Goal: Information Seeking & Learning: Learn about a topic

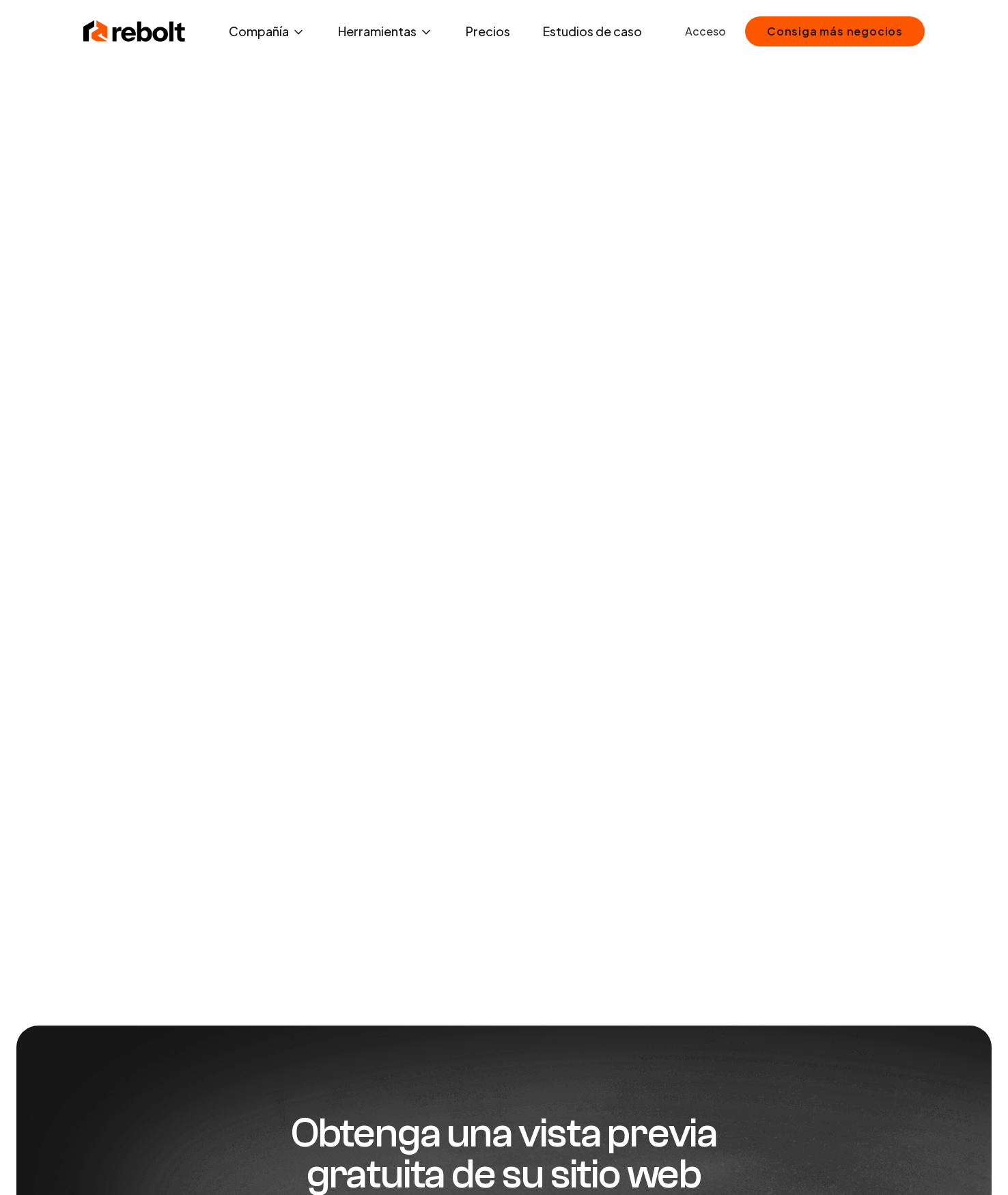
click at [570, 33] on font "Estudios de caso" at bounding box center [592, 31] width 99 height 16
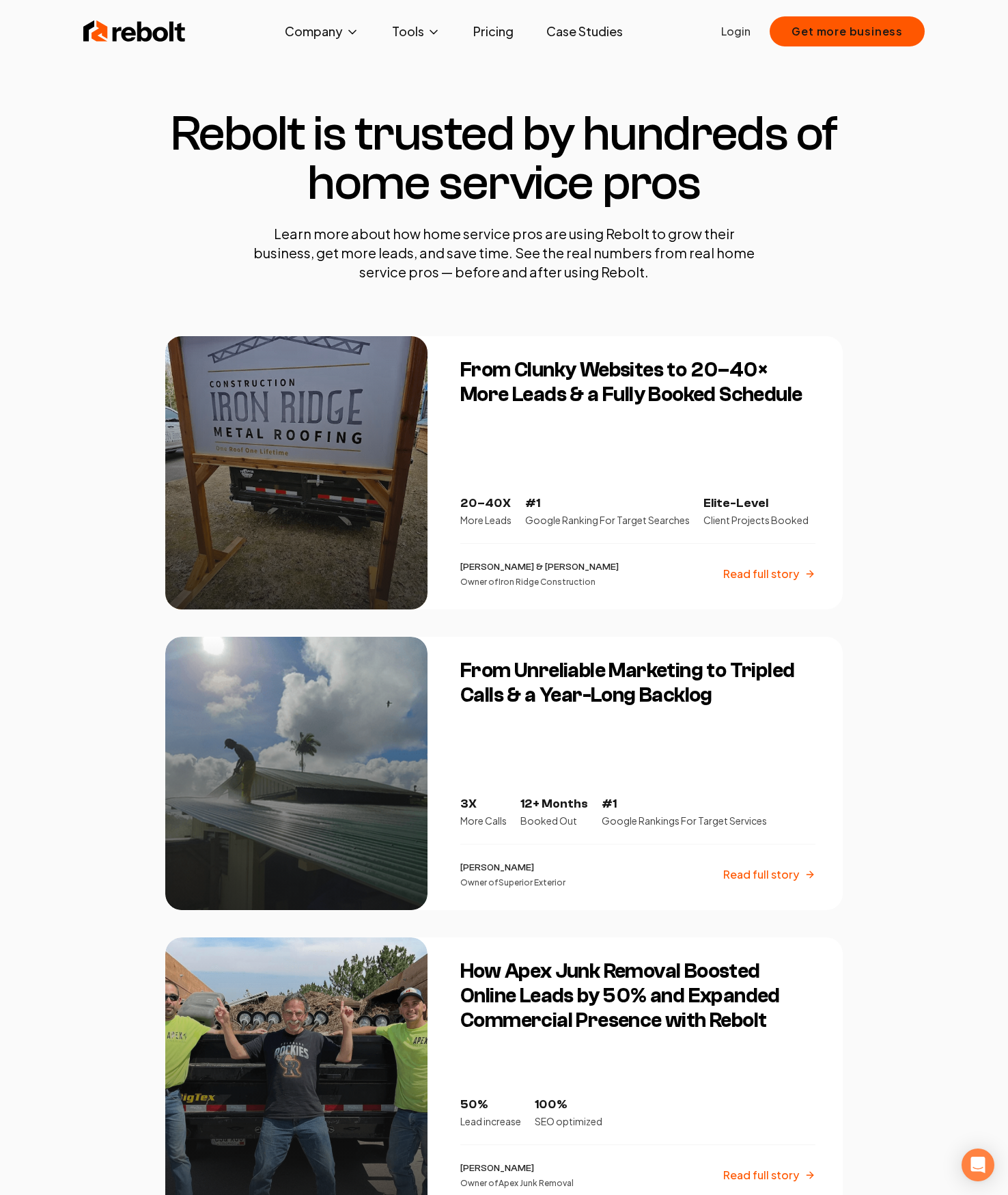
click at [299, 403] on div at bounding box center [296, 472] width 262 height 274
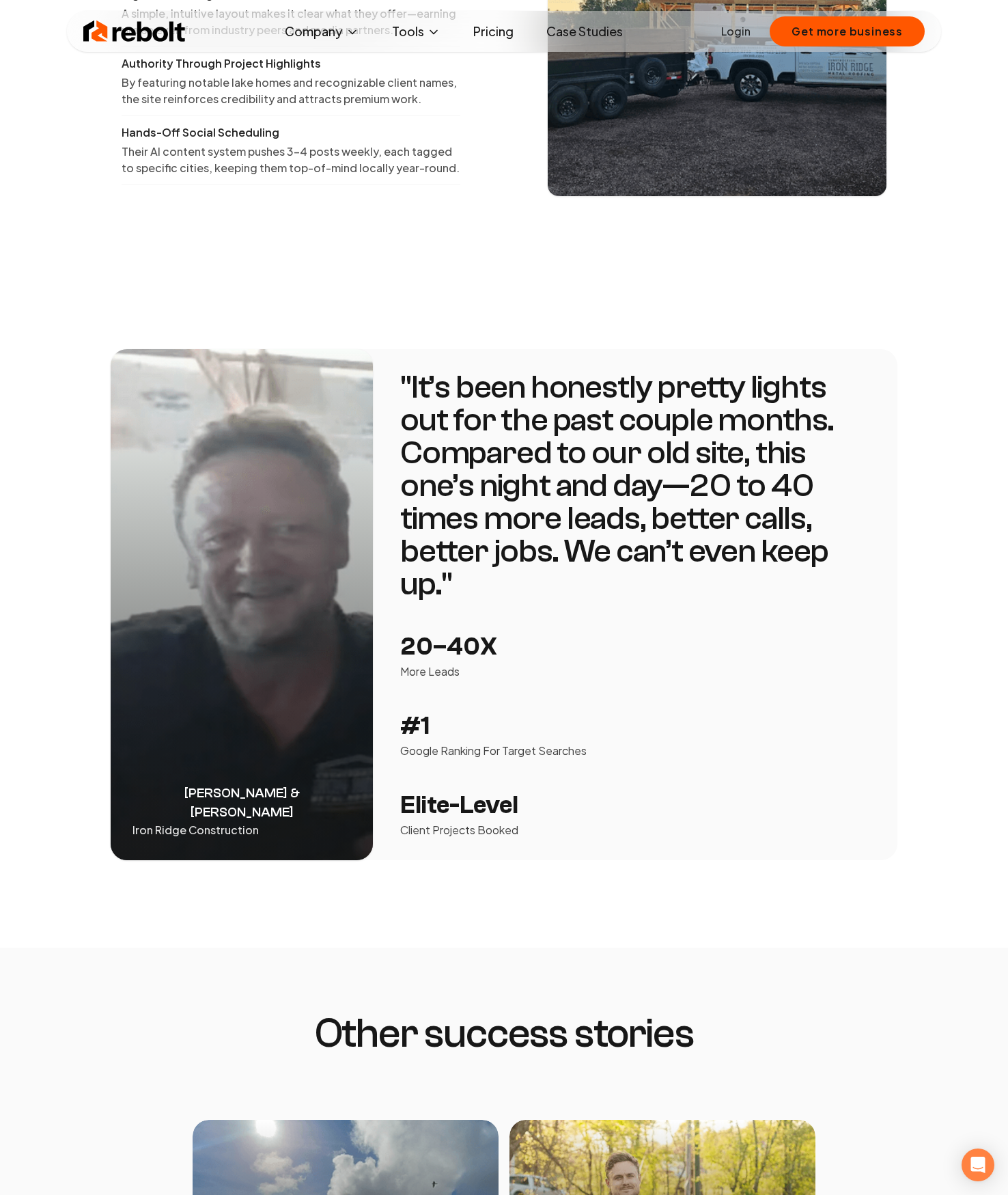
scroll to position [1875, 0]
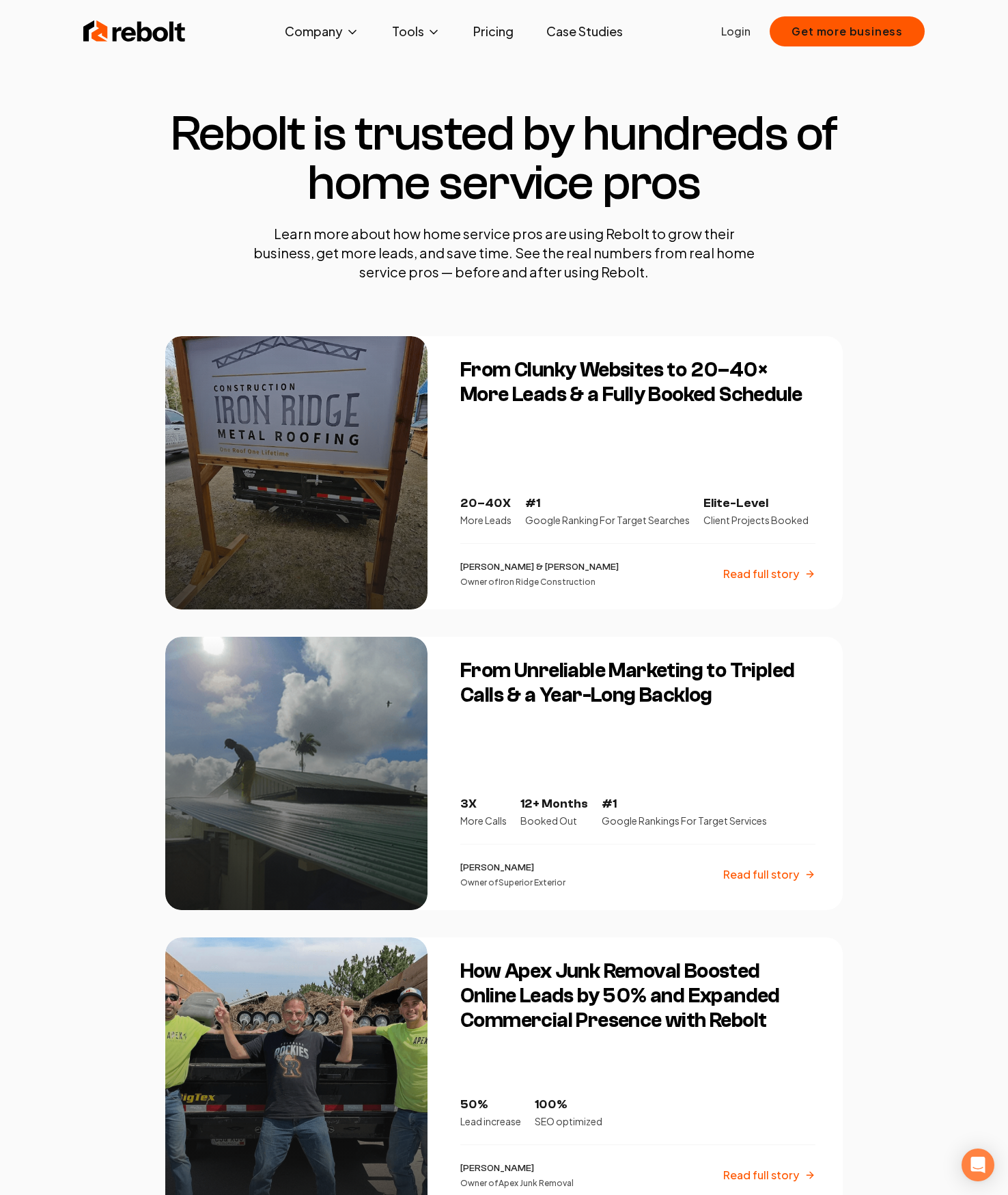
click at [821, 197] on h1 "Rebolt is trusted by hundreds of home service pros" at bounding box center [503, 158] width 677 height 99
click at [161, 40] on img at bounding box center [135, 32] width 102 height 27
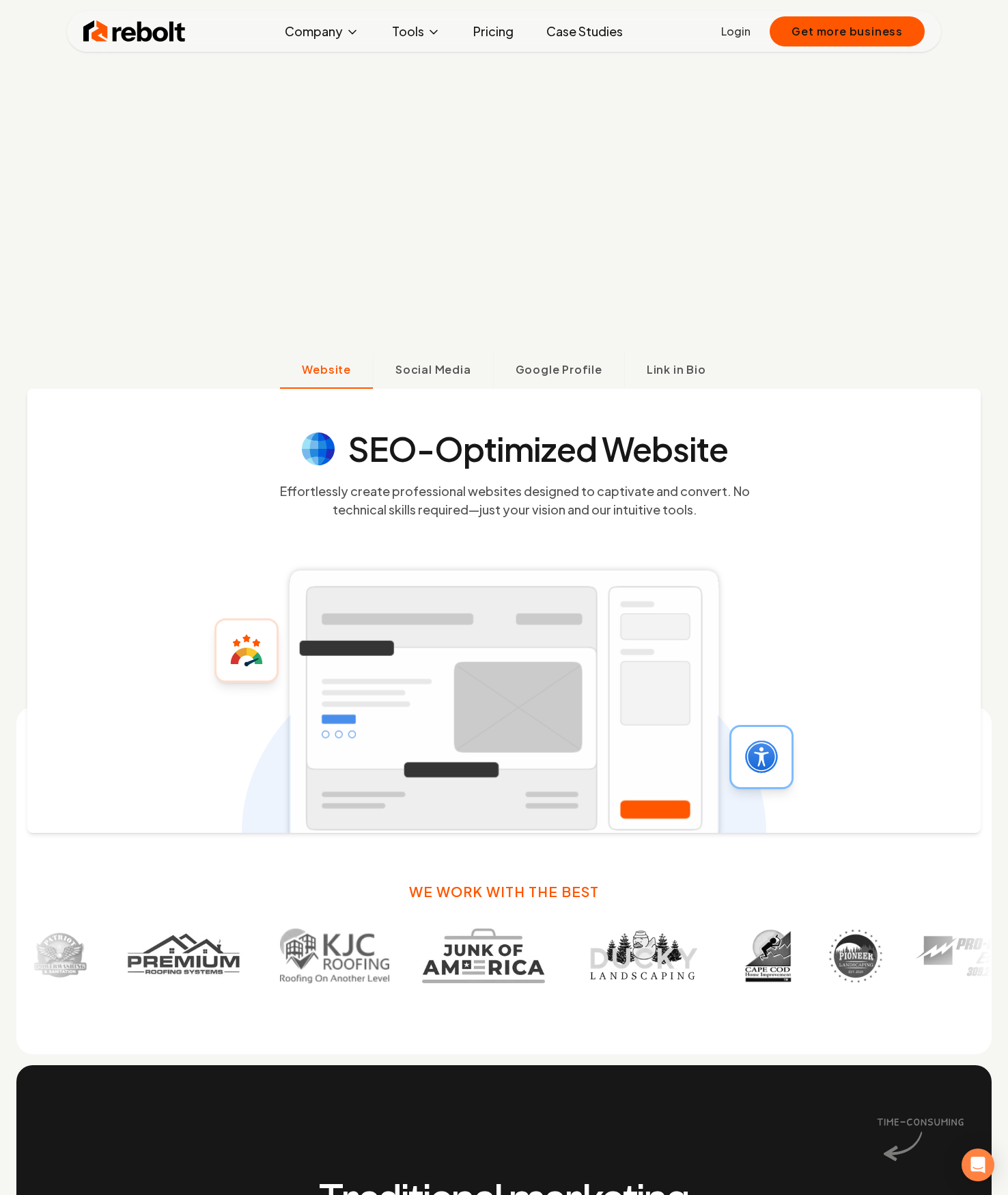
scroll to position [747, 0]
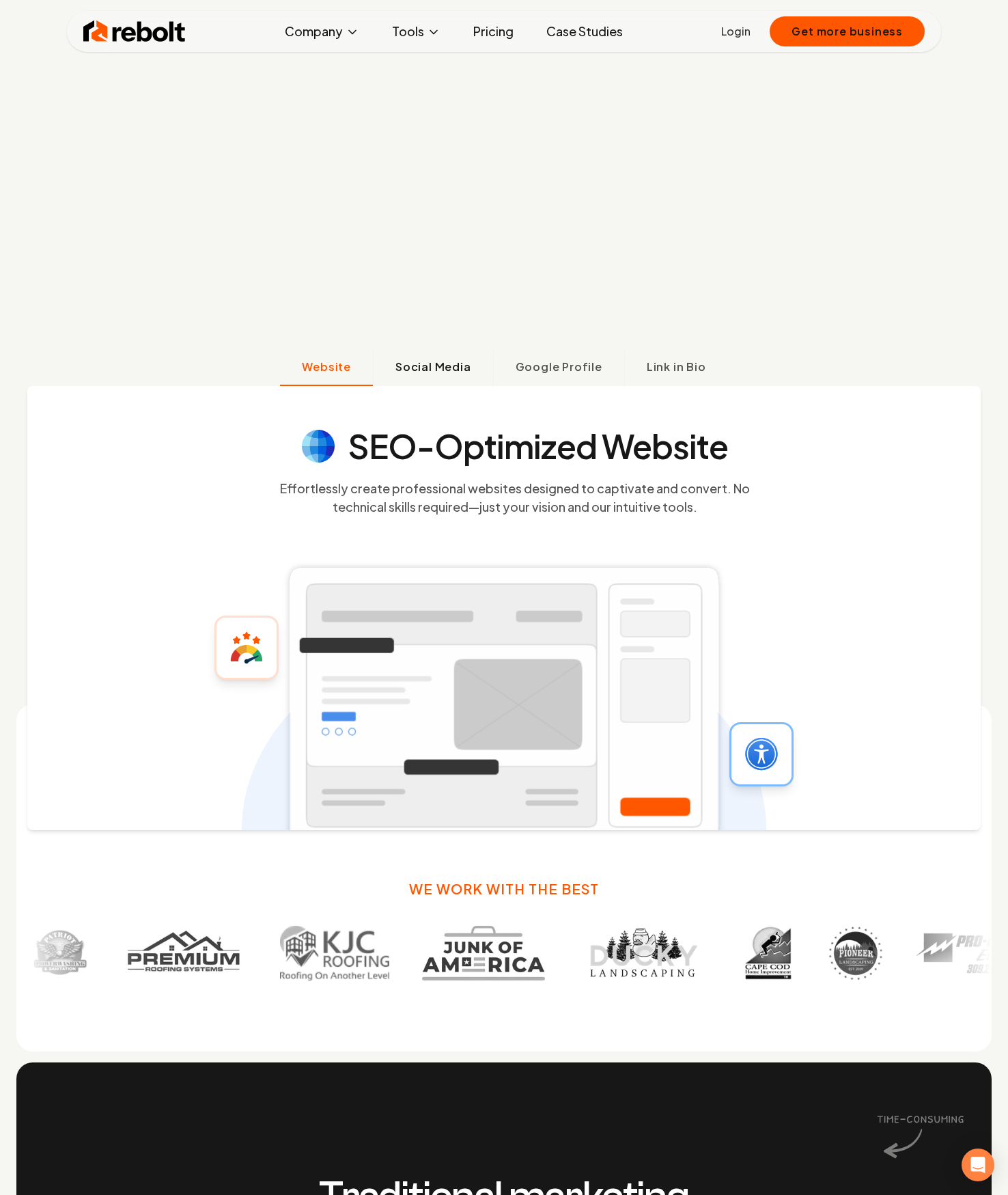
click at [419, 364] on span "Social Media" at bounding box center [433, 367] width 76 height 17
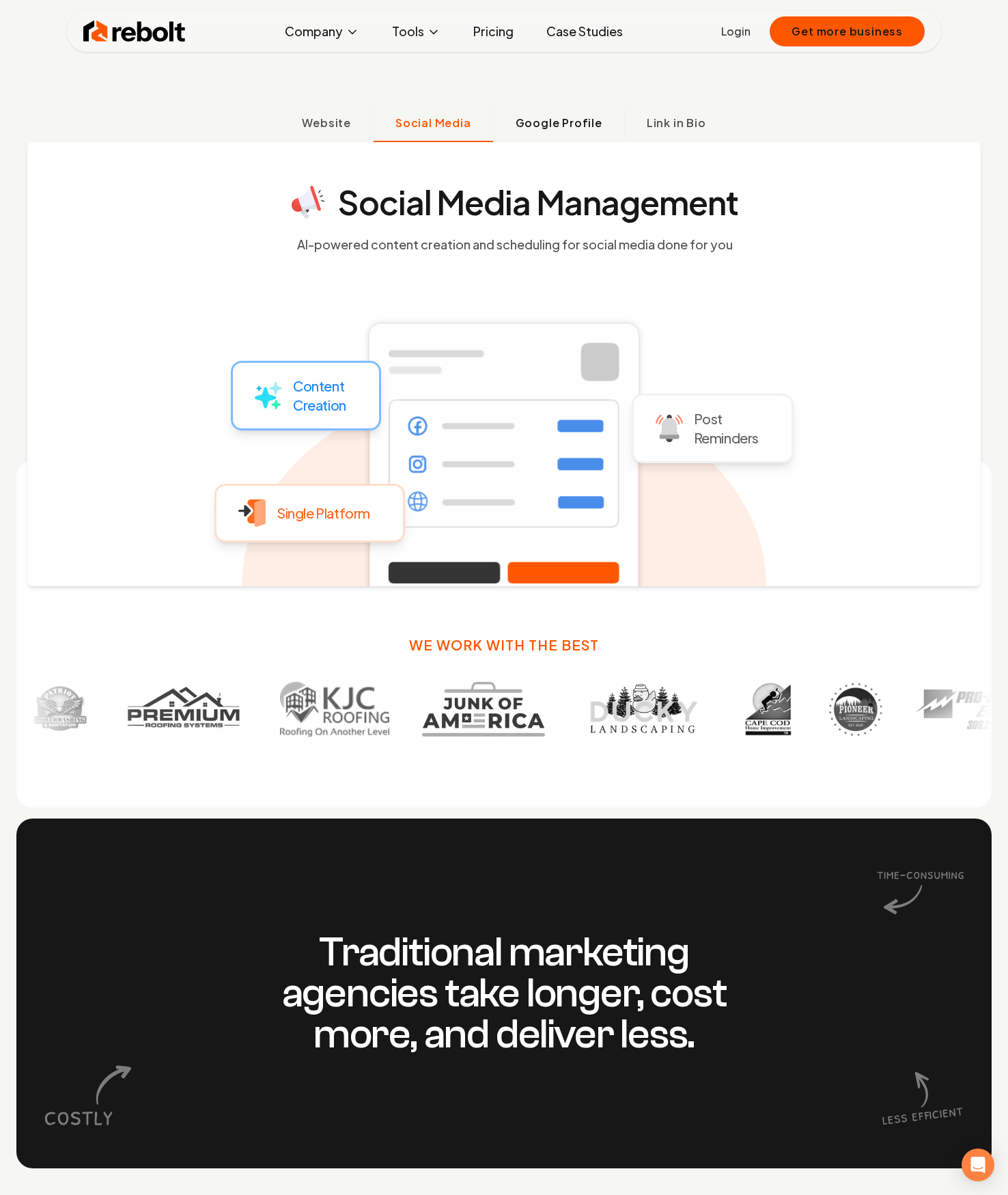
click at [552, 125] on span "Google Profile" at bounding box center [558, 123] width 87 height 17
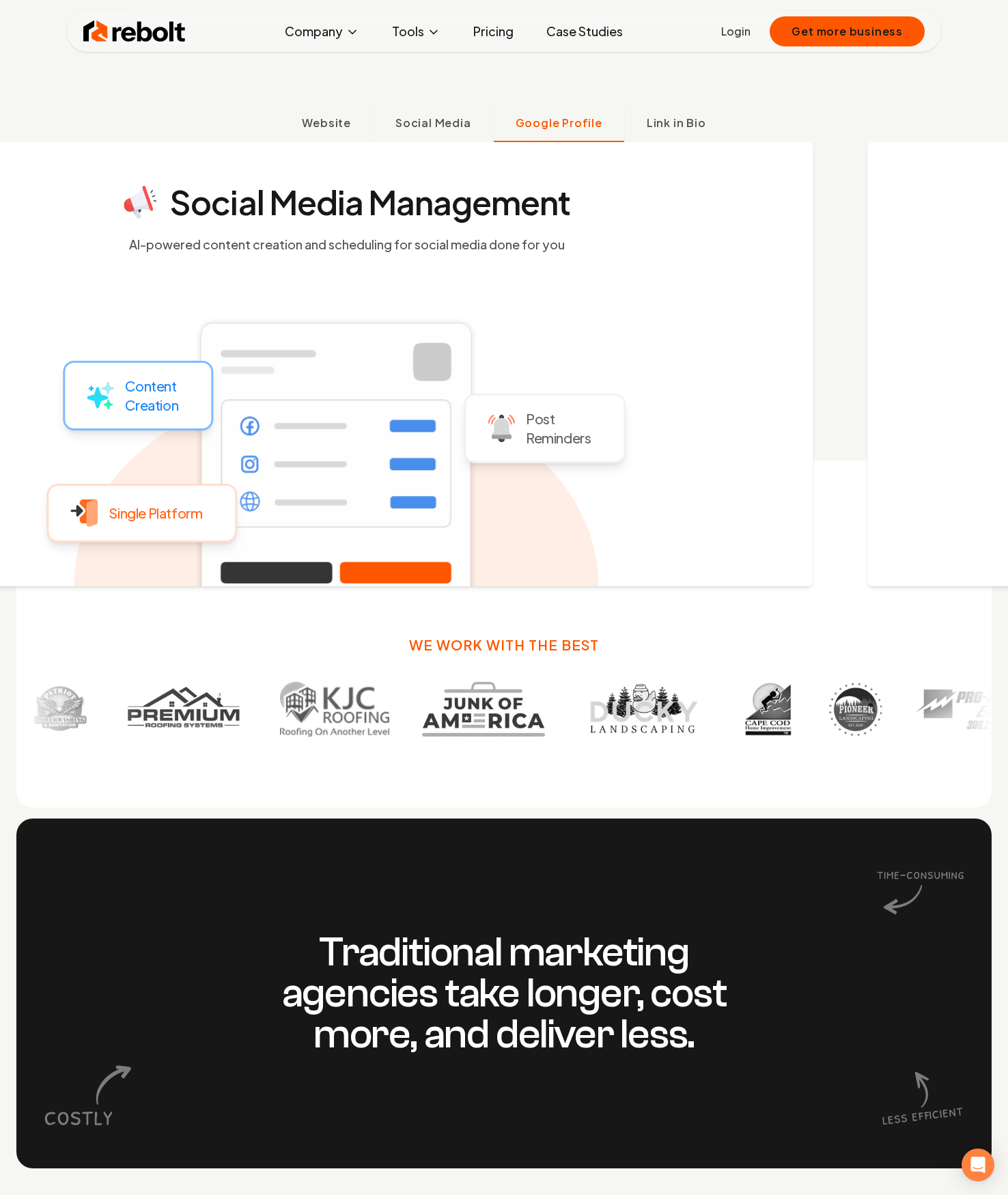
scroll to position [1030, 0]
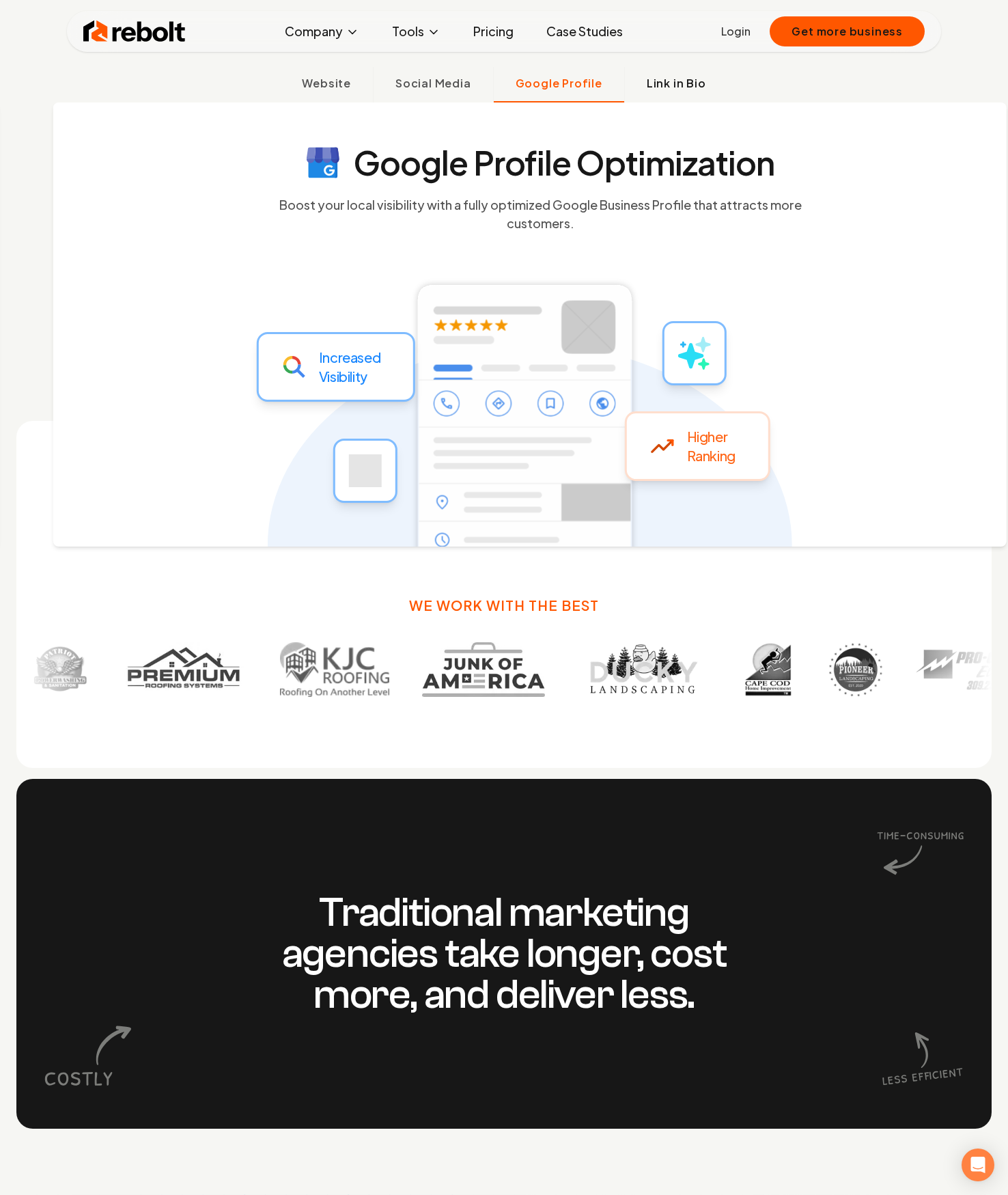
drag, startPoint x: 650, startPoint y: 88, endPoint x: 655, endPoint y: 99, distance: 12.1
click at [650, 88] on span "Link in Bio" at bounding box center [677, 84] width 60 height 17
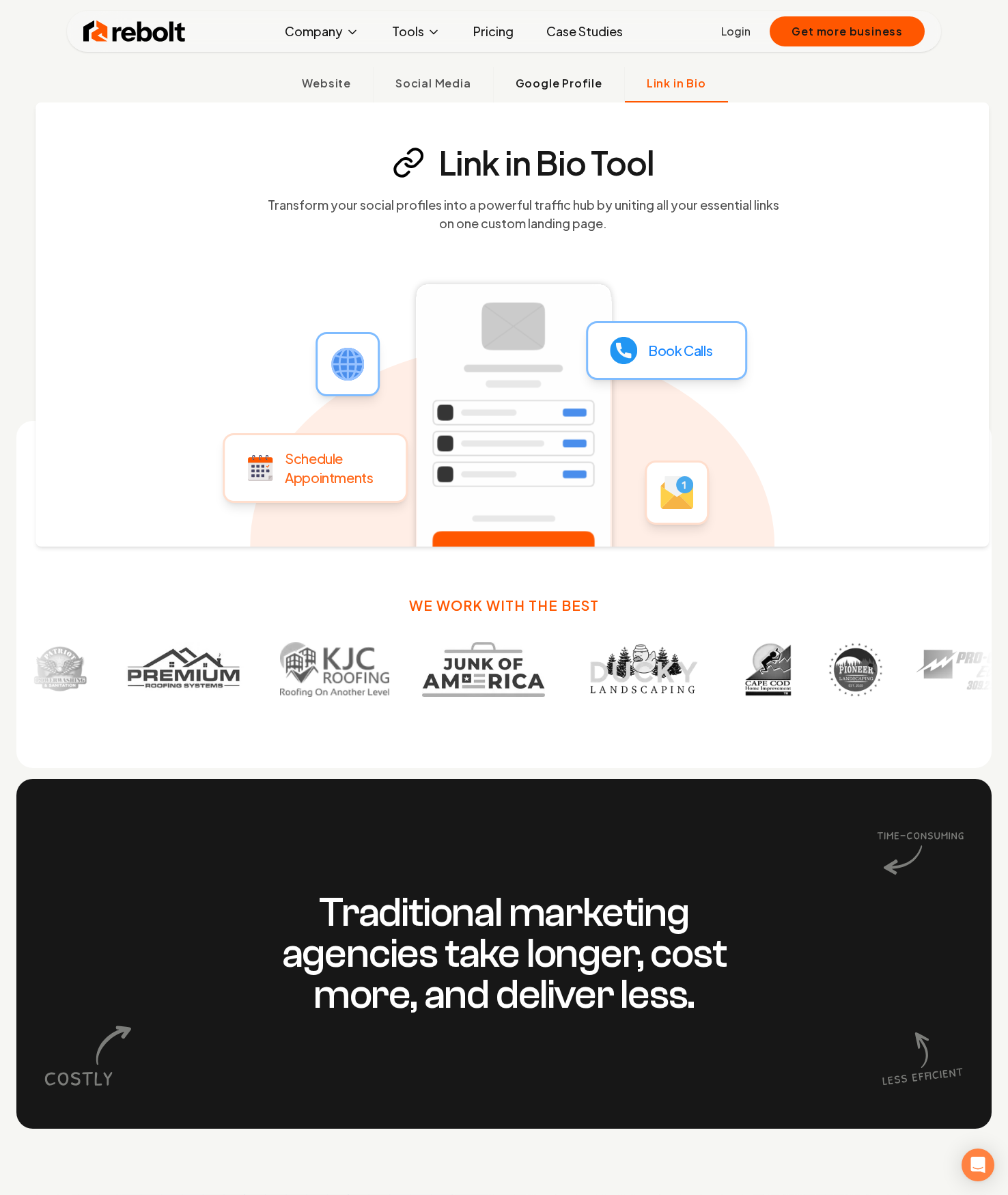
drag, startPoint x: 557, startPoint y: 72, endPoint x: 527, endPoint y: 77, distance: 30.4
click at [557, 72] on button "Google Profile" at bounding box center [559, 84] width 131 height 35
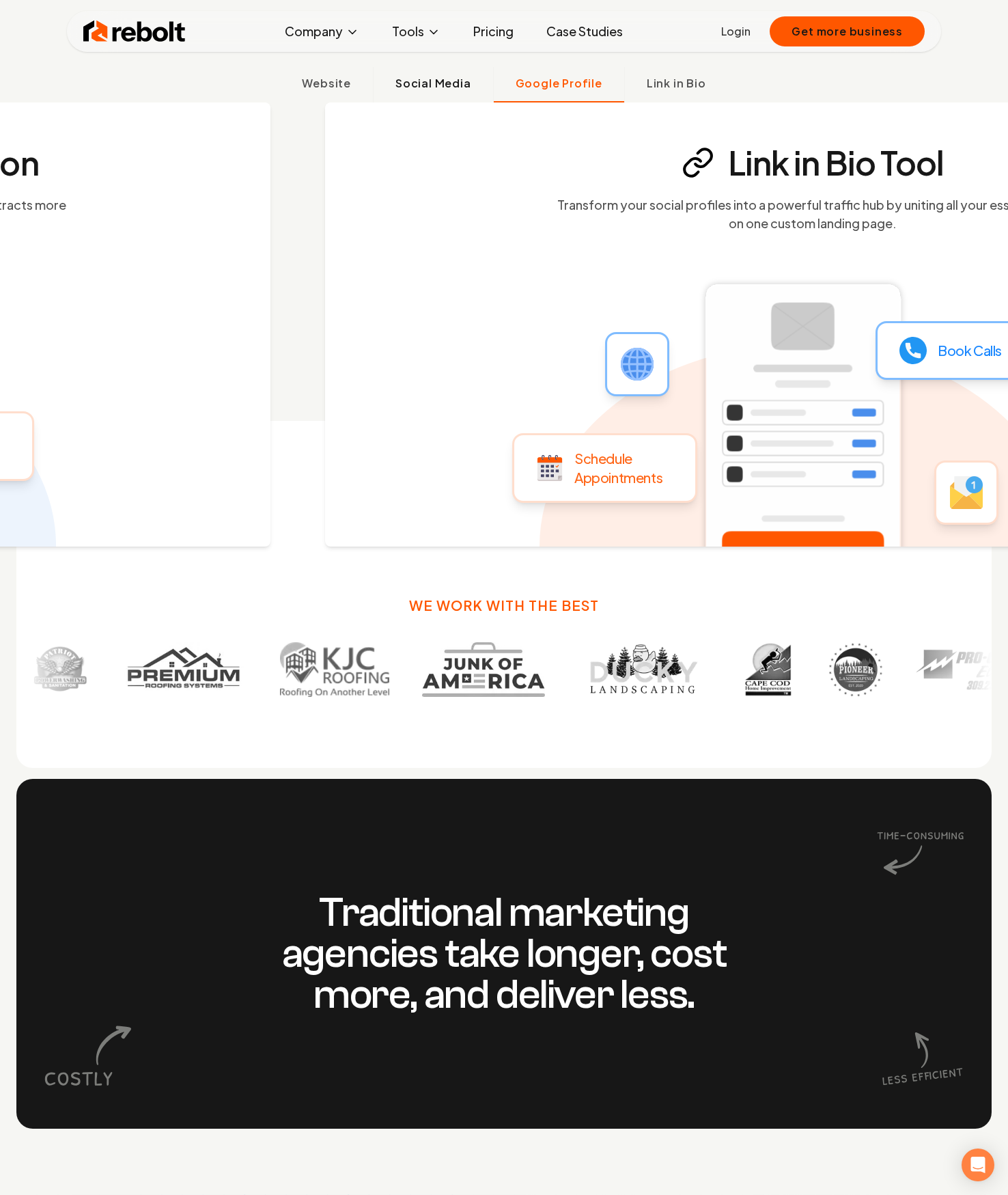
click at [432, 77] on span "Social Media" at bounding box center [433, 84] width 76 height 17
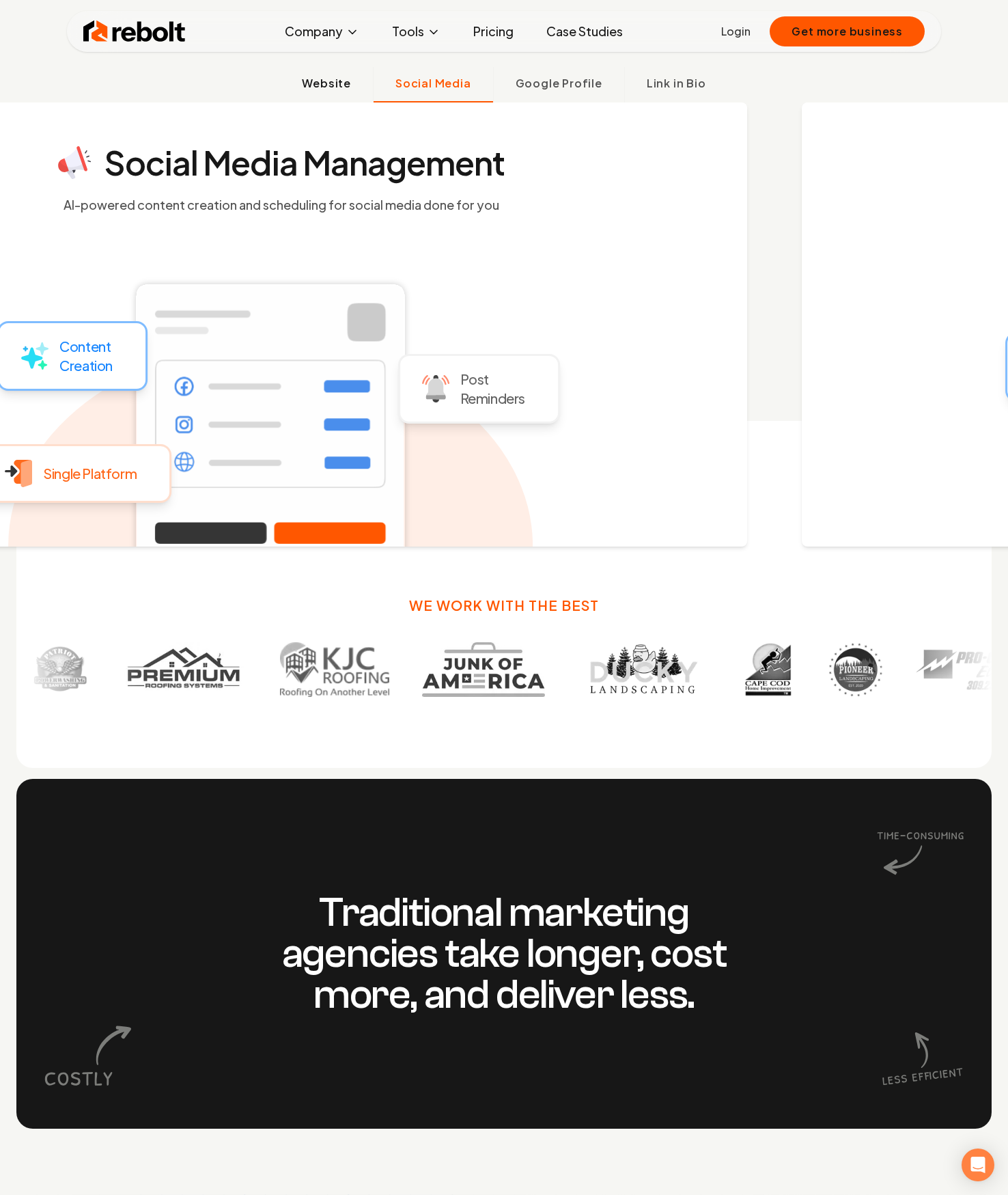
click at [323, 84] on span "Website" at bounding box center [326, 84] width 49 height 17
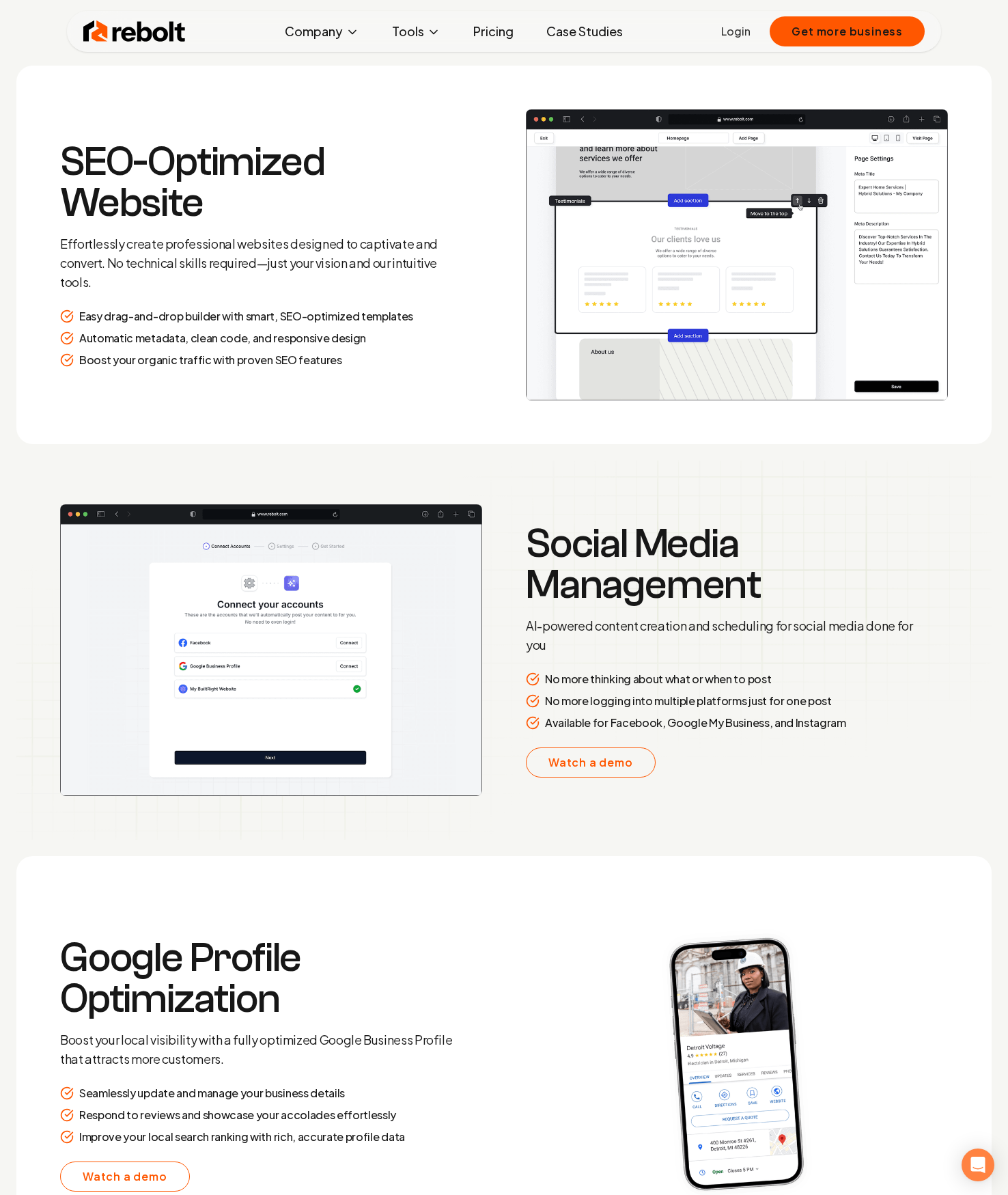
scroll to position [2391, 0]
